Goal: Task Accomplishment & Management: Manage account settings

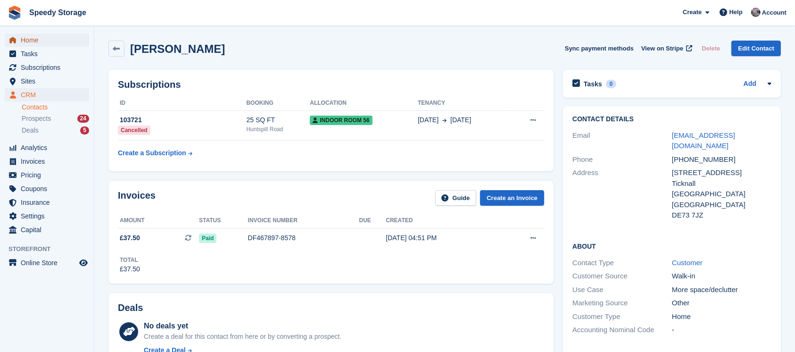
click at [43, 40] on span "Home" at bounding box center [49, 39] width 57 height 13
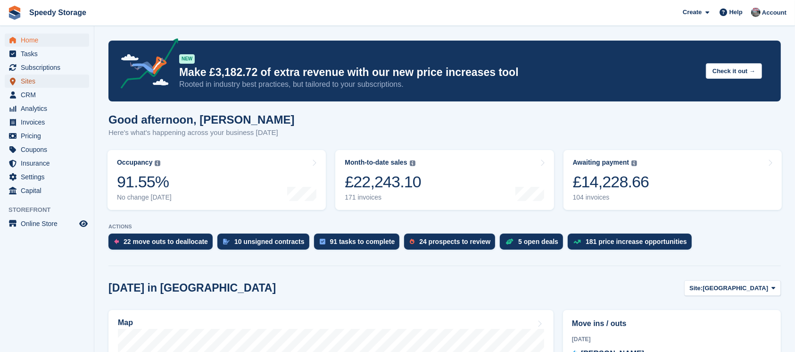
click at [29, 85] on span "Sites" at bounding box center [49, 81] width 57 height 13
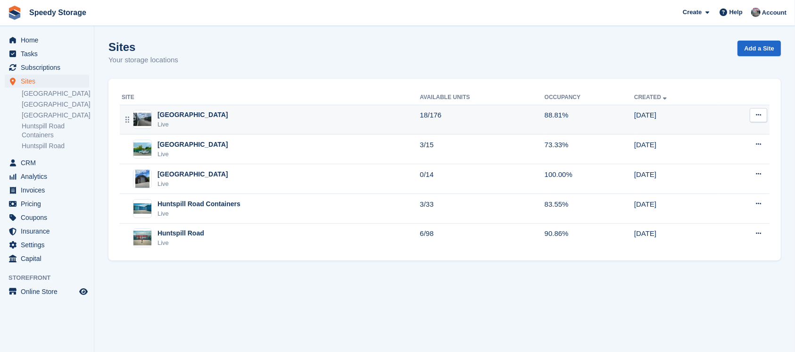
click at [181, 116] on div "[GEOGRAPHIC_DATA]" at bounding box center [193, 115] width 71 height 10
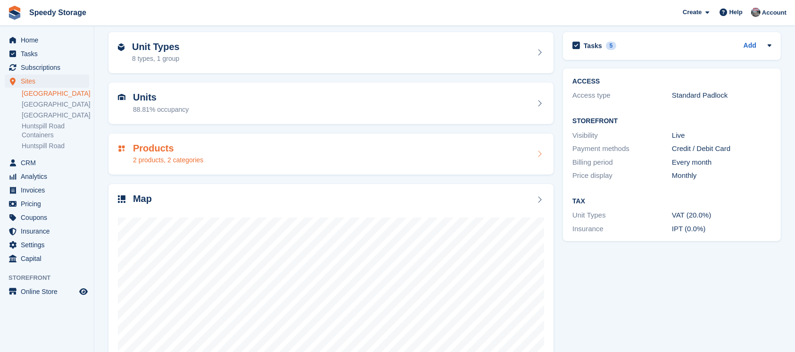
scroll to position [101, 0]
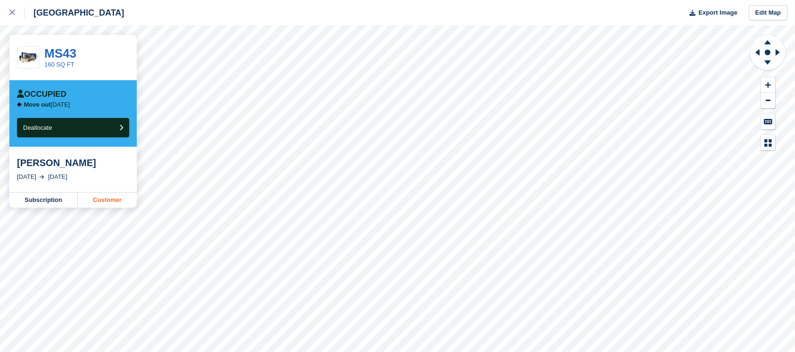
click at [104, 200] on link "Customer" at bounding box center [107, 199] width 59 height 15
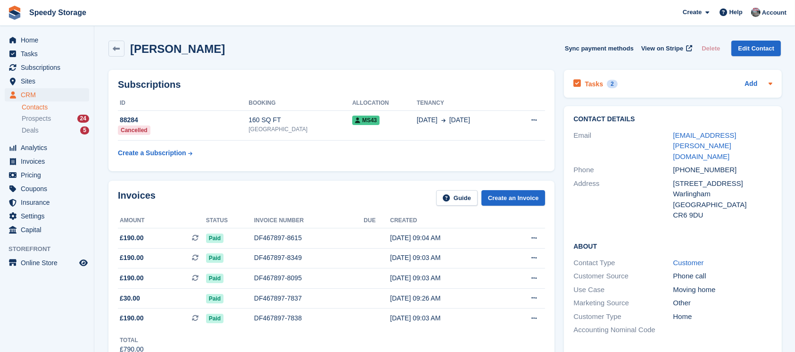
click at [649, 88] on div "Tasks 2 Add" at bounding box center [673, 83] width 199 height 13
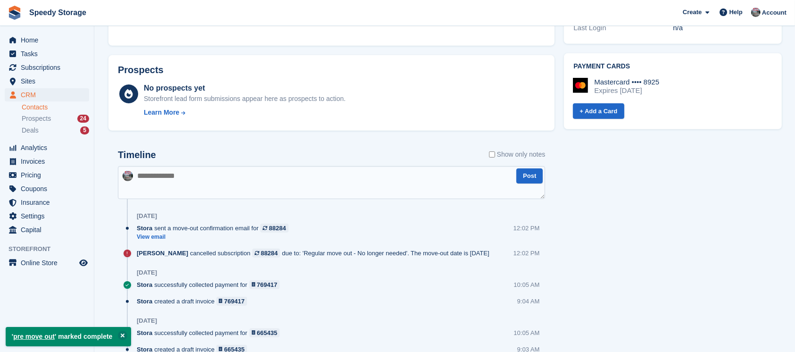
scroll to position [440, 0]
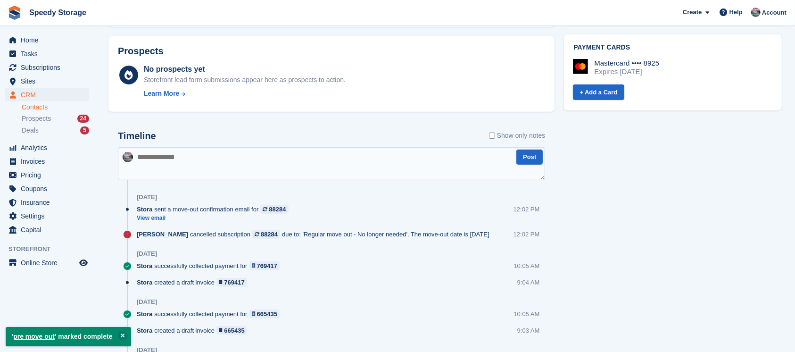
click at [158, 152] on textarea at bounding box center [331, 163] width 427 height 33
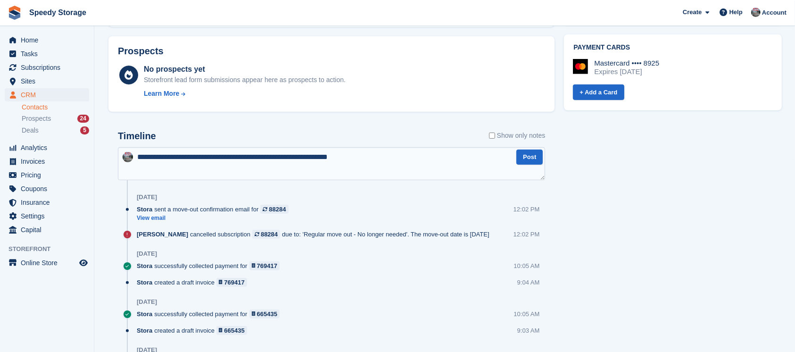
click at [381, 160] on textarea "**********" at bounding box center [331, 163] width 427 height 33
type textarea "**********"
click at [536, 159] on button "Post" at bounding box center [529, 158] width 26 height 16
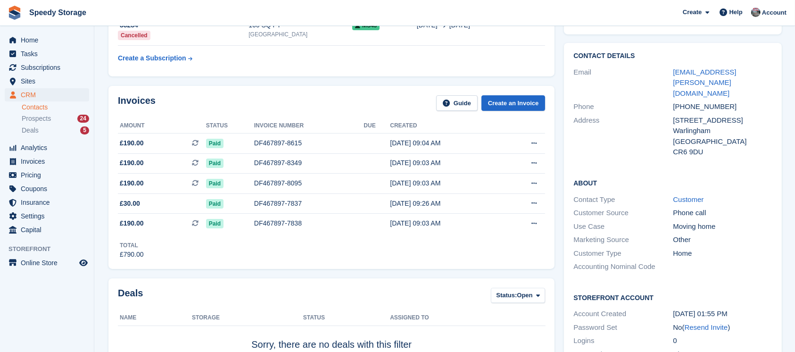
scroll to position [0, 0]
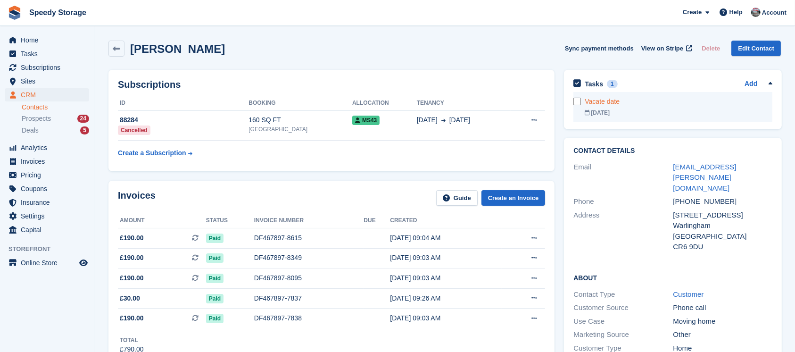
click at [649, 111] on div "30 Sep" at bounding box center [679, 112] width 188 height 8
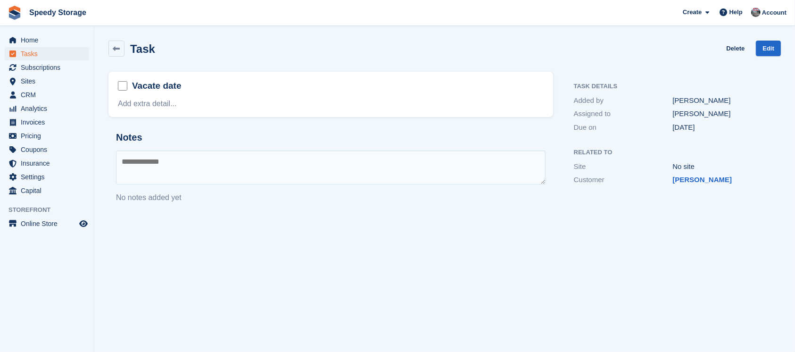
click at [649, 111] on div "Assigned to" at bounding box center [623, 113] width 99 height 11
click at [780, 47] on link "Edit" at bounding box center [768, 49] width 25 height 16
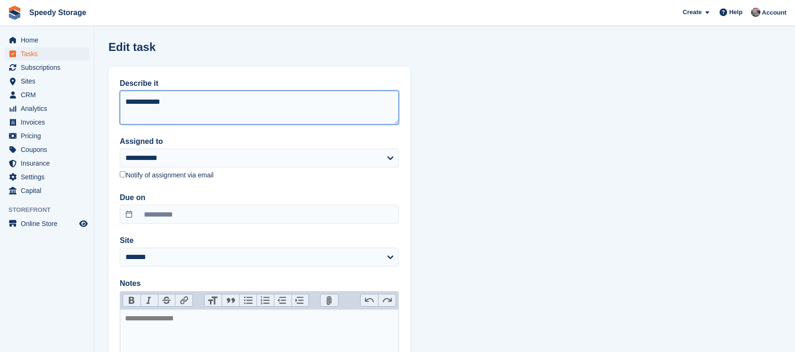
click at [181, 105] on textarea "**********" at bounding box center [259, 108] width 279 height 34
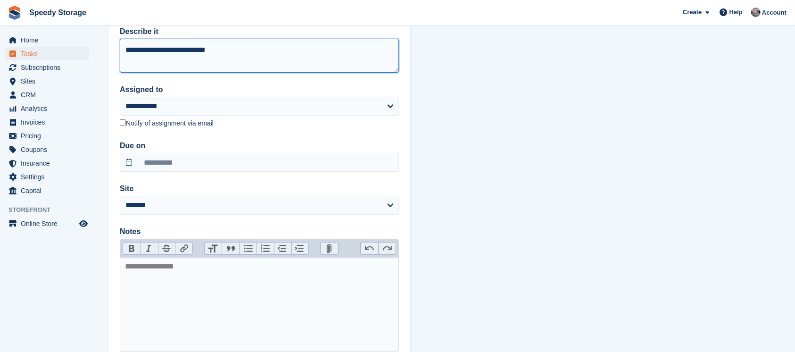
scroll to position [118, 0]
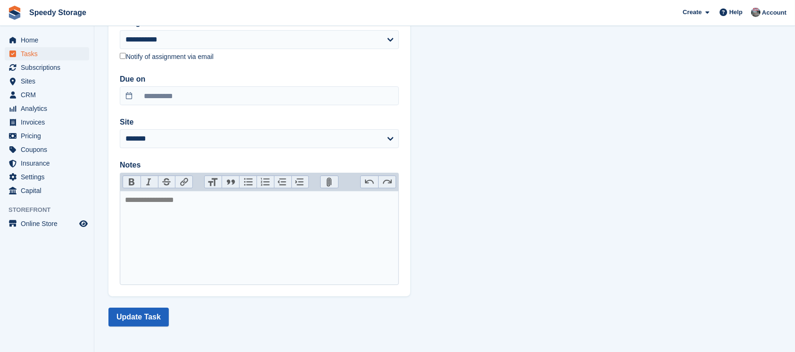
type textarea "**********"
click at [147, 308] on button "Update Task" at bounding box center [138, 317] width 60 height 19
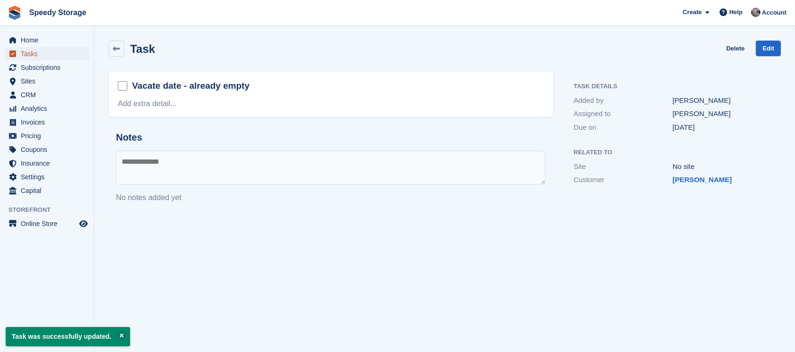
click at [42, 52] on span "Tasks" at bounding box center [49, 53] width 57 height 13
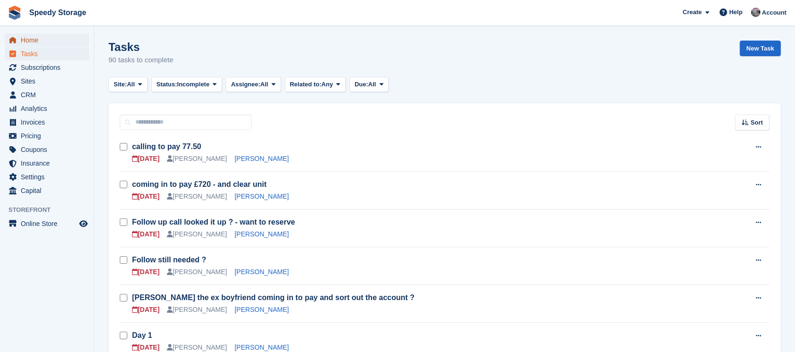
click at [22, 37] on span "Home" at bounding box center [49, 39] width 57 height 13
